Goal: Transaction & Acquisition: Purchase product/service

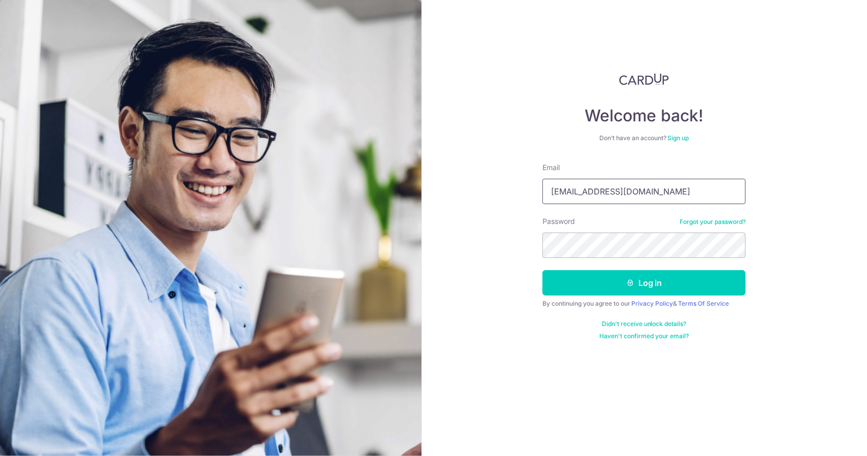
drag, startPoint x: 641, startPoint y: 193, endPoint x: 654, endPoint y: 192, distance: 12.7
click at [642, 193] on input "tanmingsiong@gmail.com" at bounding box center [643, 191] width 203 height 25
click at [664, 193] on input "tanmingsiong@gmail.com" at bounding box center [643, 191] width 203 height 25
type input "marcus.tan@mporos.com.sg"
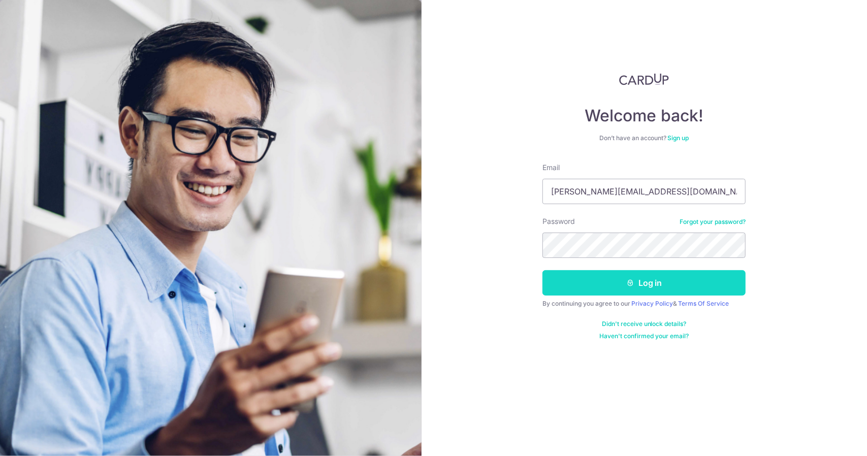
click at [650, 284] on button "Log in" at bounding box center [643, 282] width 203 height 25
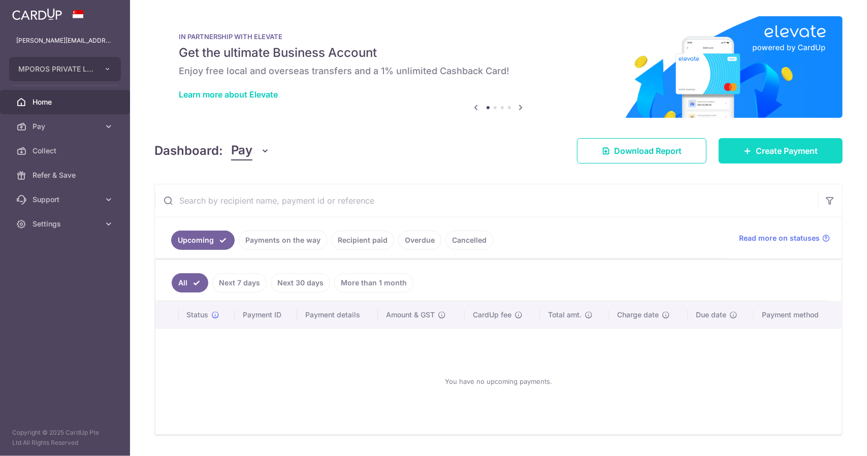
click at [768, 153] on span "Create Payment" at bounding box center [786, 151] width 62 height 12
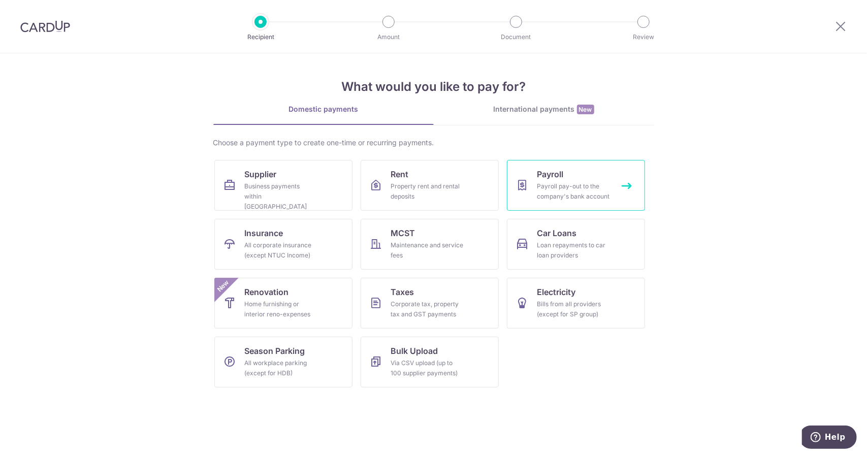
click at [554, 186] on div "Payroll pay-out to the company's bank account" at bounding box center [573, 191] width 73 height 20
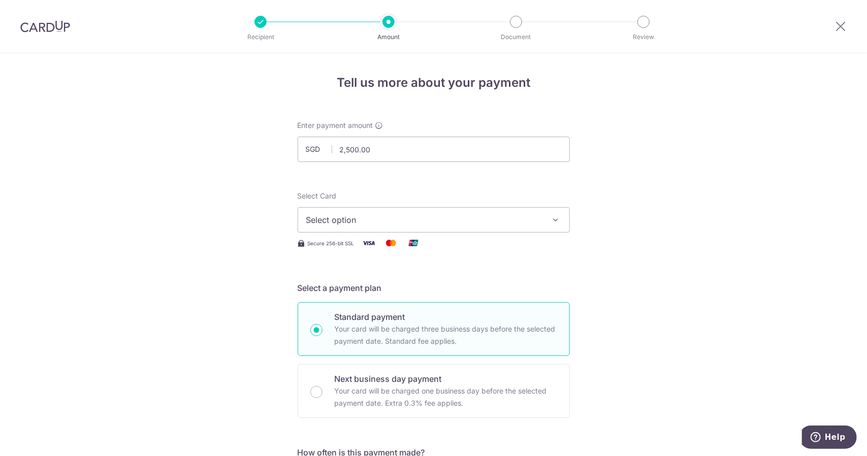
type input "2,500.00"
click at [418, 217] on span "Select option" at bounding box center [424, 220] width 237 height 12
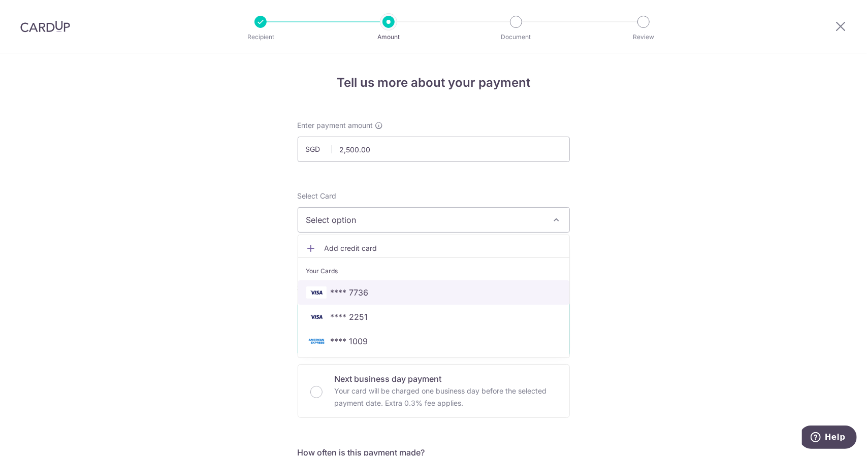
click at [359, 295] on span "**** 7736" at bounding box center [350, 292] width 38 height 12
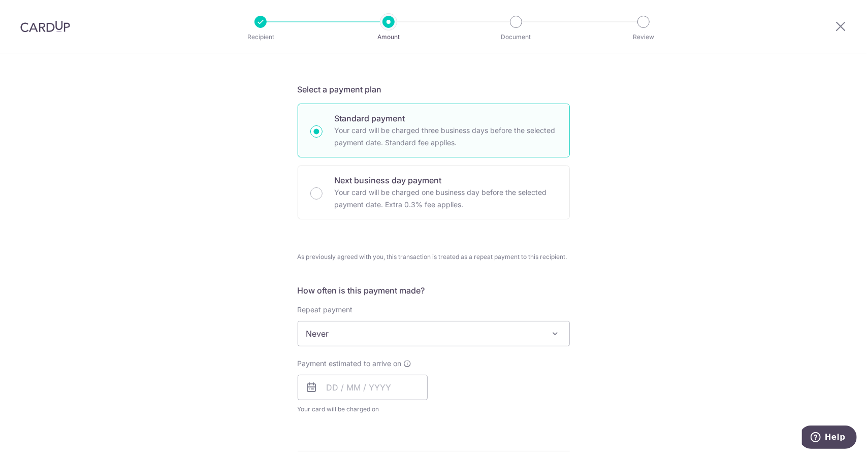
scroll to position [203, 0]
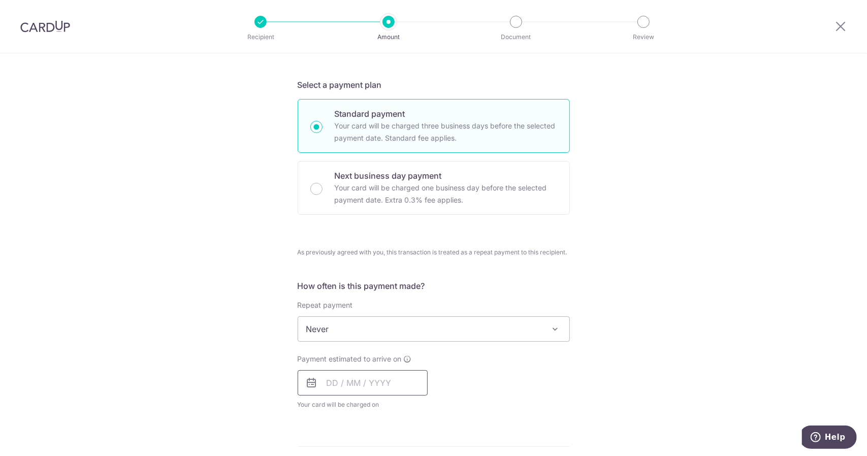
click at [328, 381] on input "text" at bounding box center [363, 382] width 130 height 25
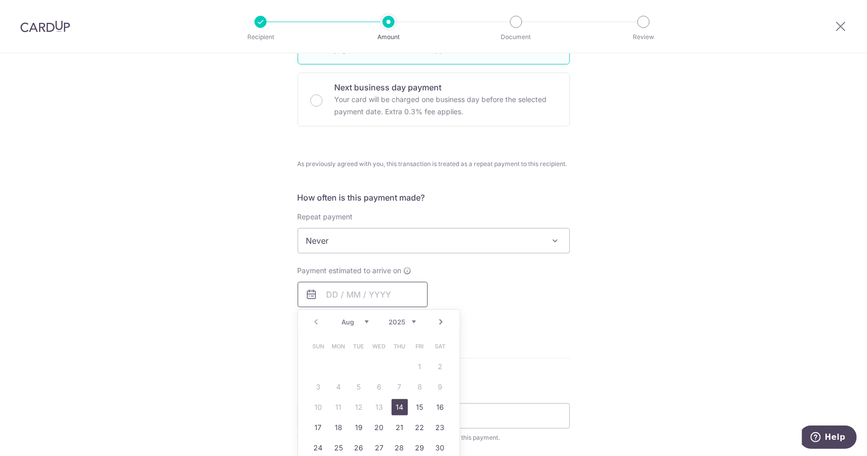
scroll to position [305, 0]
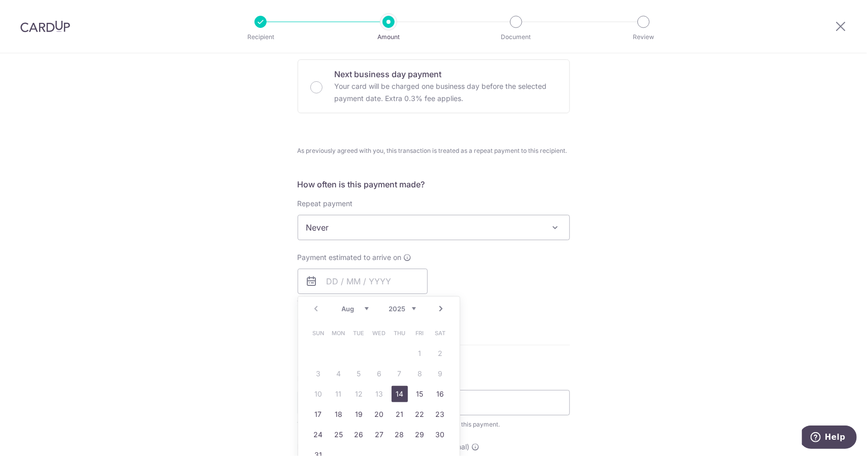
click at [396, 390] on link "14" at bounding box center [399, 394] width 16 height 16
type input "14/08/2025"
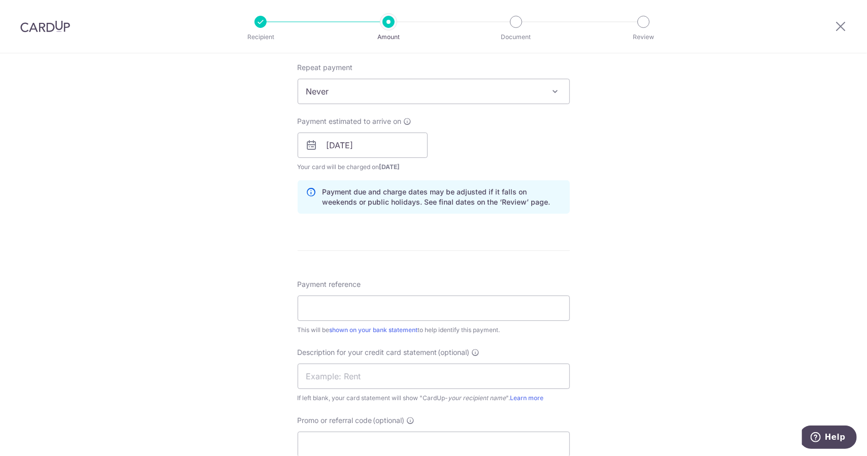
scroll to position [457, 0]
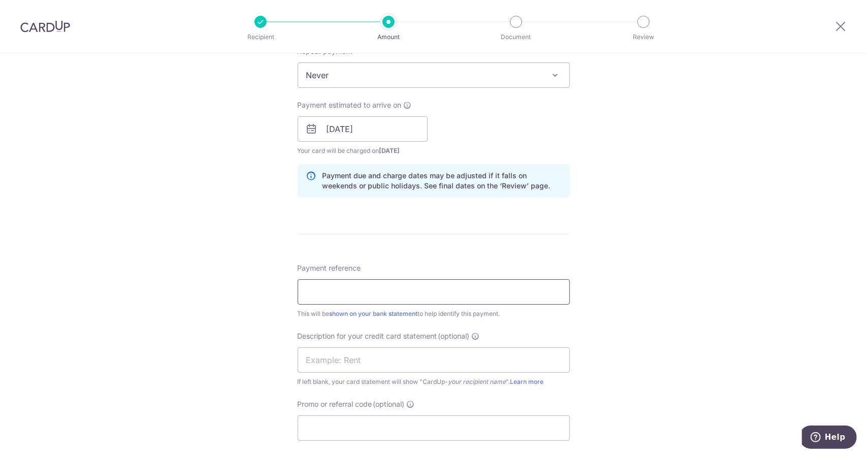
click at [331, 295] on input "Payment reference" at bounding box center [434, 291] width 272 height 25
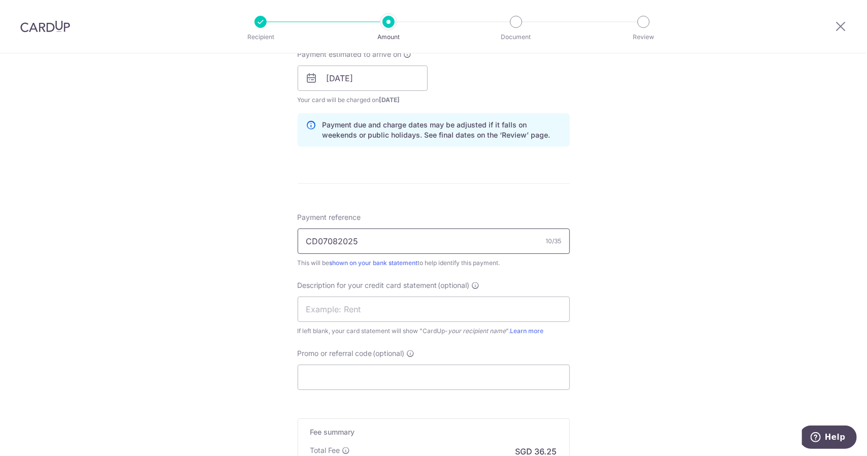
drag, startPoint x: 364, startPoint y: 239, endPoint x: 254, endPoint y: 233, distance: 109.8
click at [255, 233] on div "Tell us more about your payment Enter payment amount SGD 2,500.00 2500.00 Selec…" at bounding box center [433, 73] width 867 height 1054
type input "CD07082025"
click at [333, 303] on input "text" at bounding box center [434, 308] width 272 height 25
paste input "CD07082025"
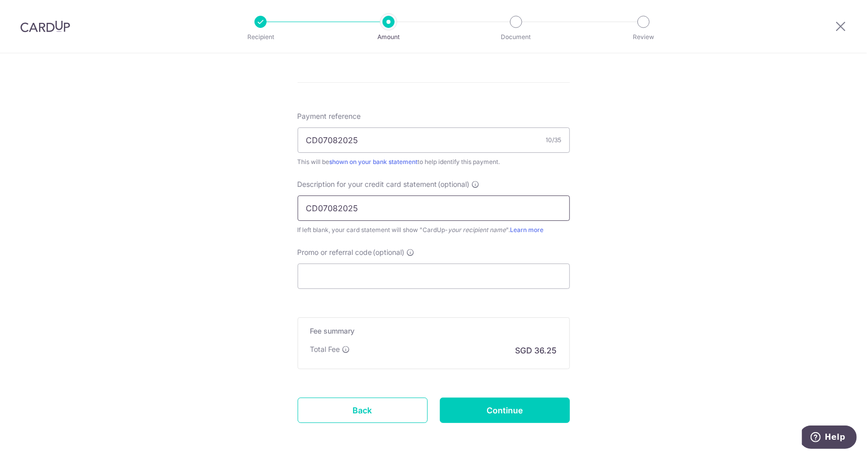
scroll to position [609, 0]
type input "CD07082025"
click at [514, 409] on input "Continue" at bounding box center [505, 409] width 130 height 25
type input "Create Schedule"
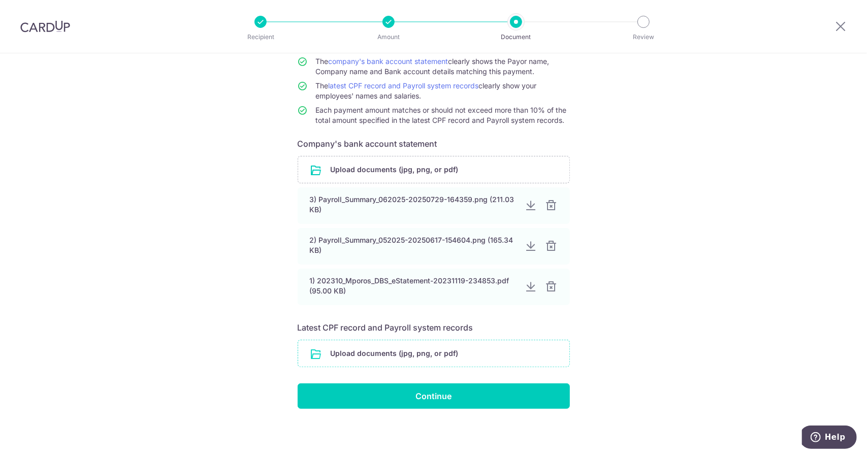
scroll to position [96, 0]
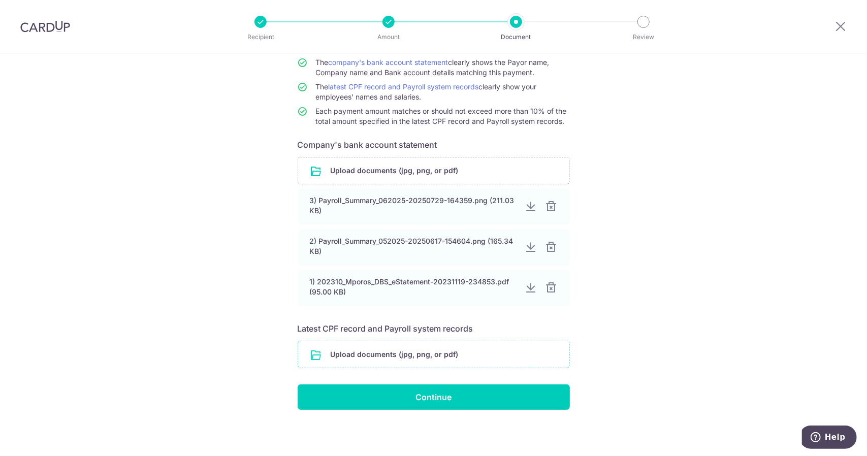
click at [424, 357] on input "file" at bounding box center [433, 354] width 271 height 26
